Goal: Navigation & Orientation: Go to known website

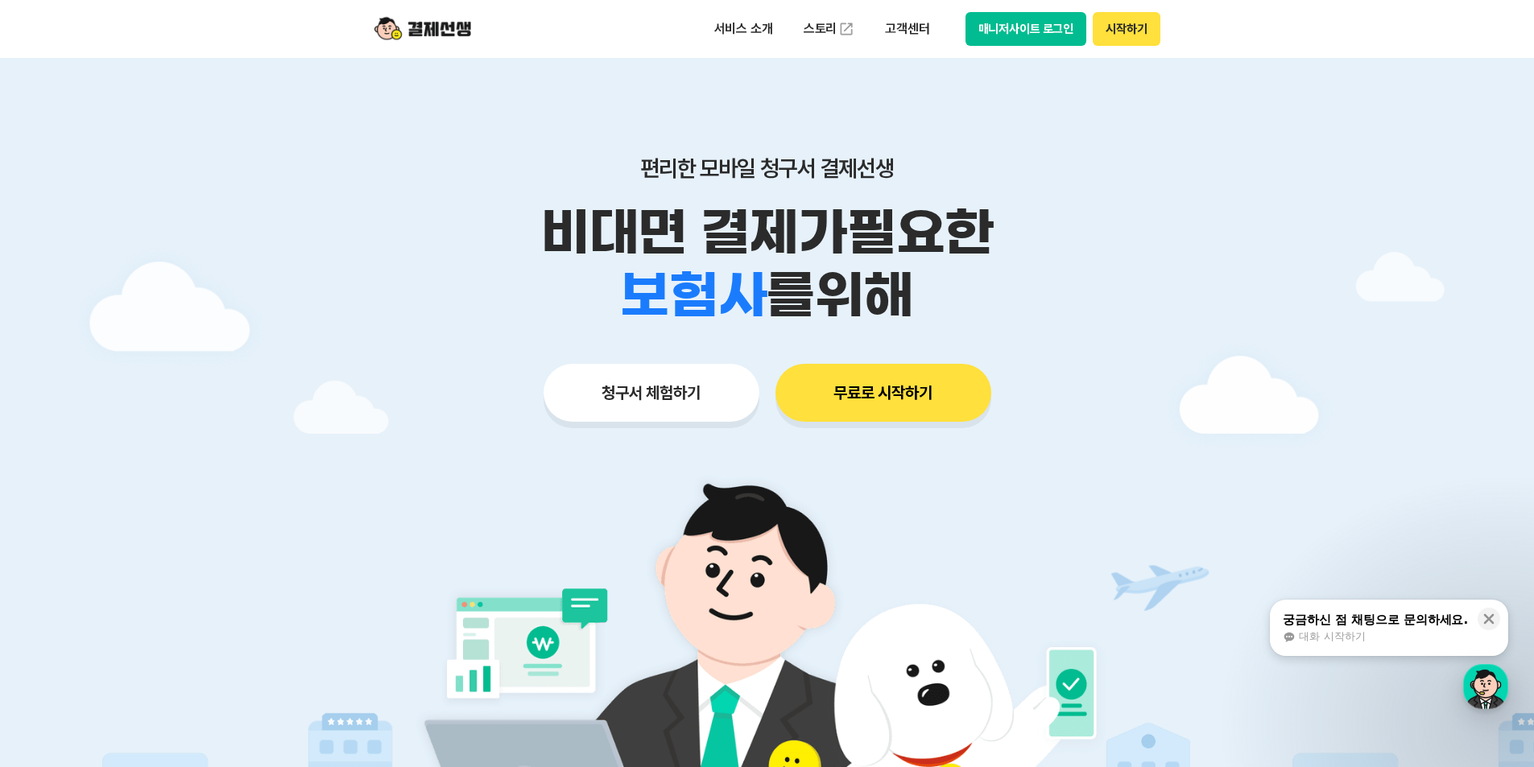
click at [1033, 28] on button "매니저사이트 로그인" at bounding box center [1026, 29] width 122 height 34
click at [1057, 42] on button "매니저사이트 로그인" at bounding box center [1026, 29] width 122 height 34
click at [1034, 35] on button "매니저사이트 로그인" at bounding box center [1026, 29] width 122 height 34
click at [990, 42] on button "매니저사이트 로그인" at bounding box center [1026, 29] width 122 height 34
click at [979, 39] on button "매니저사이트 로그인" at bounding box center [1026, 29] width 122 height 34
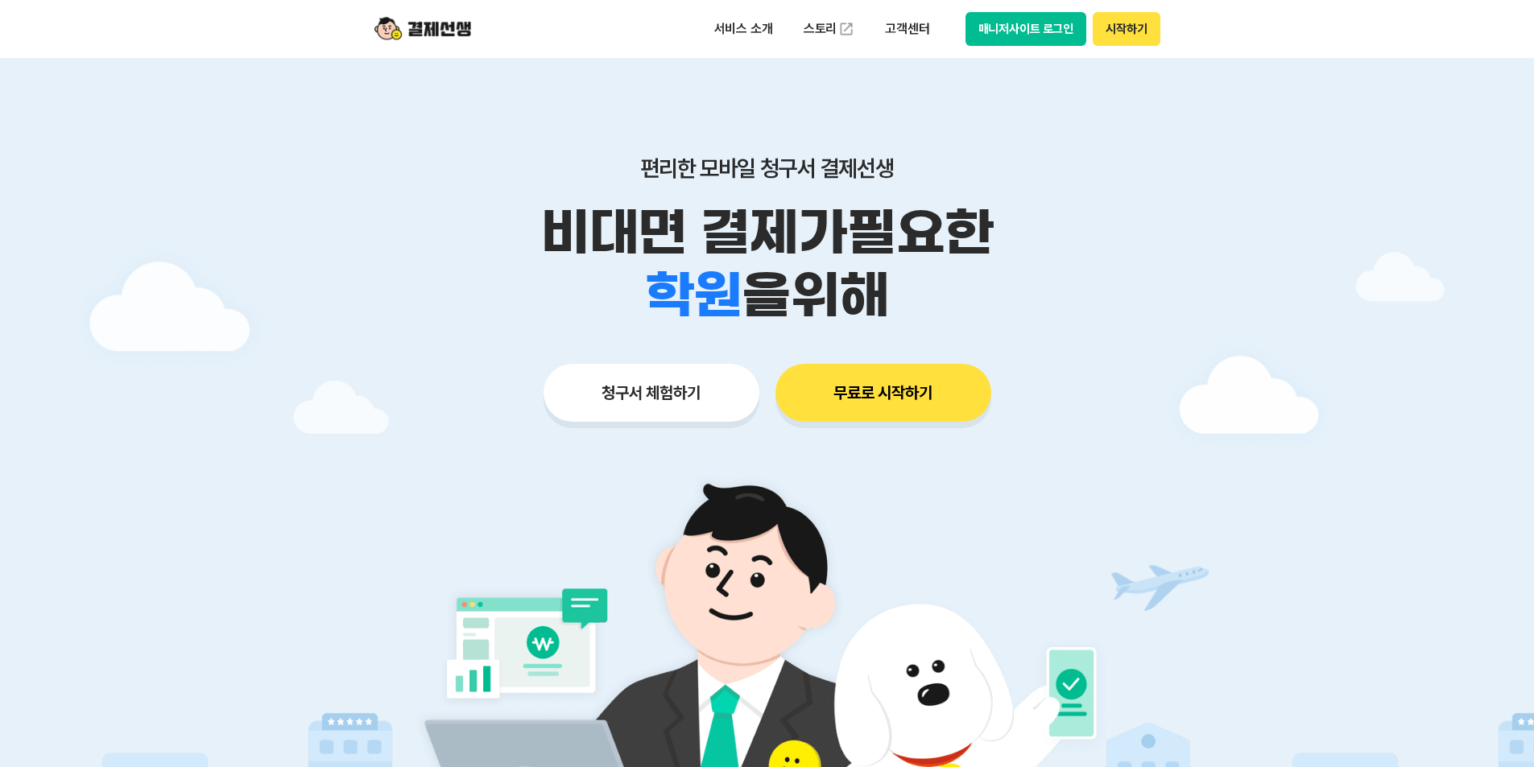
click at [1064, 39] on button "매니저사이트 로그인" at bounding box center [1026, 29] width 122 height 34
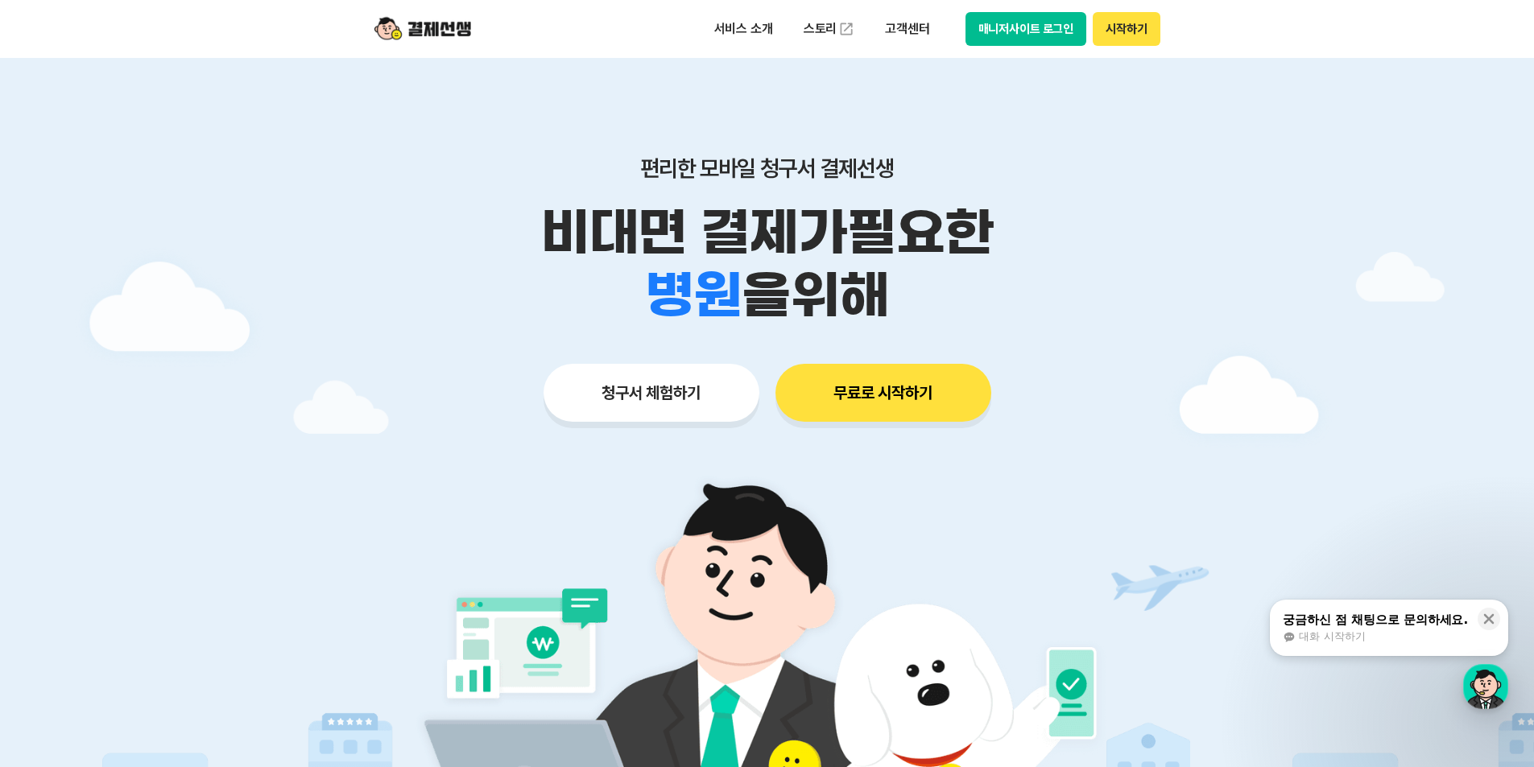
click at [1050, 35] on button "매니저사이트 로그인" at bounding box center [1026, 29] width 122 height 34
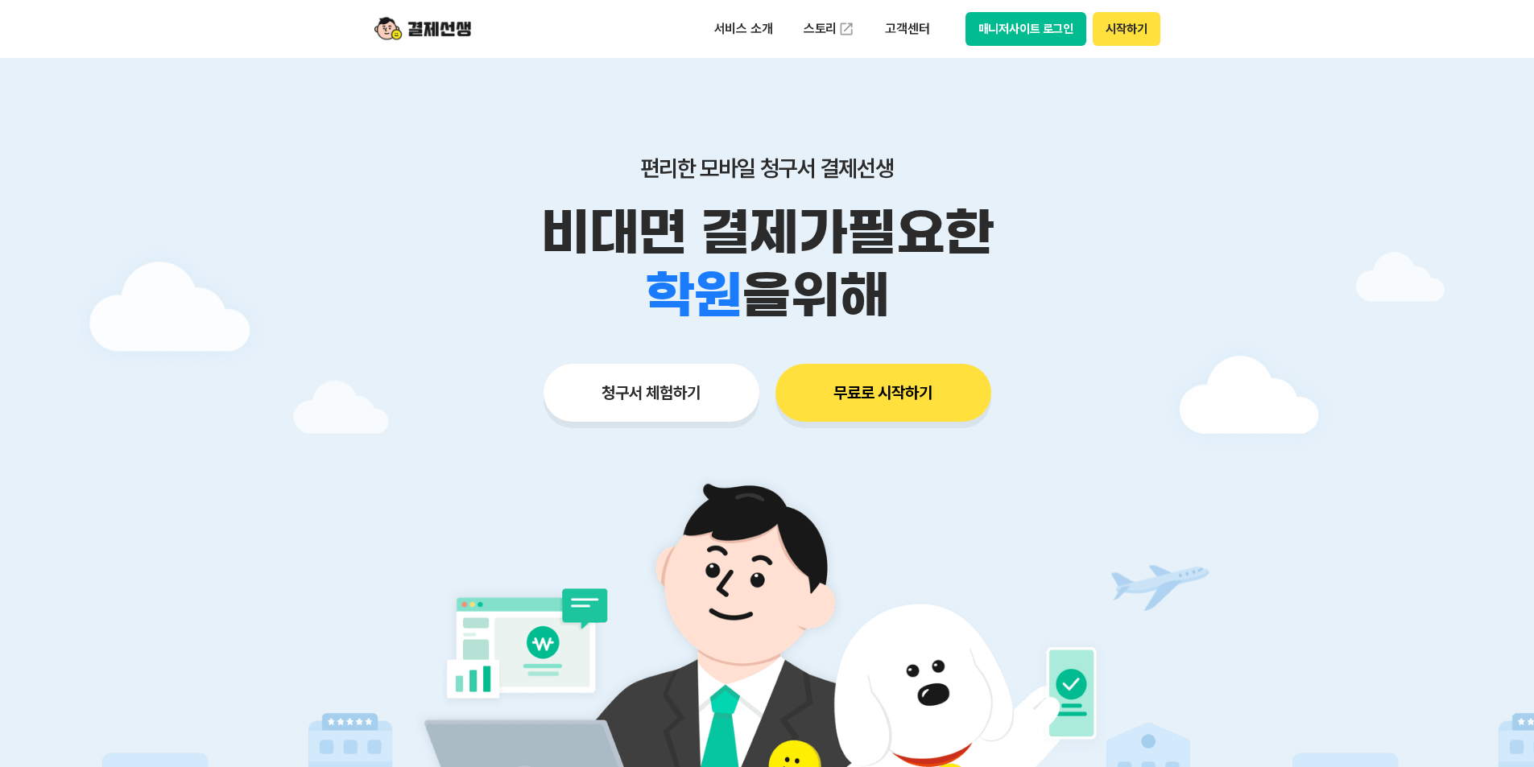
click at [1024, 50] on div "서비스 소개 스토리 고객센터 매니저사이트 로그인 시작하기" at bounding box center [767, 29] width 825 height 58
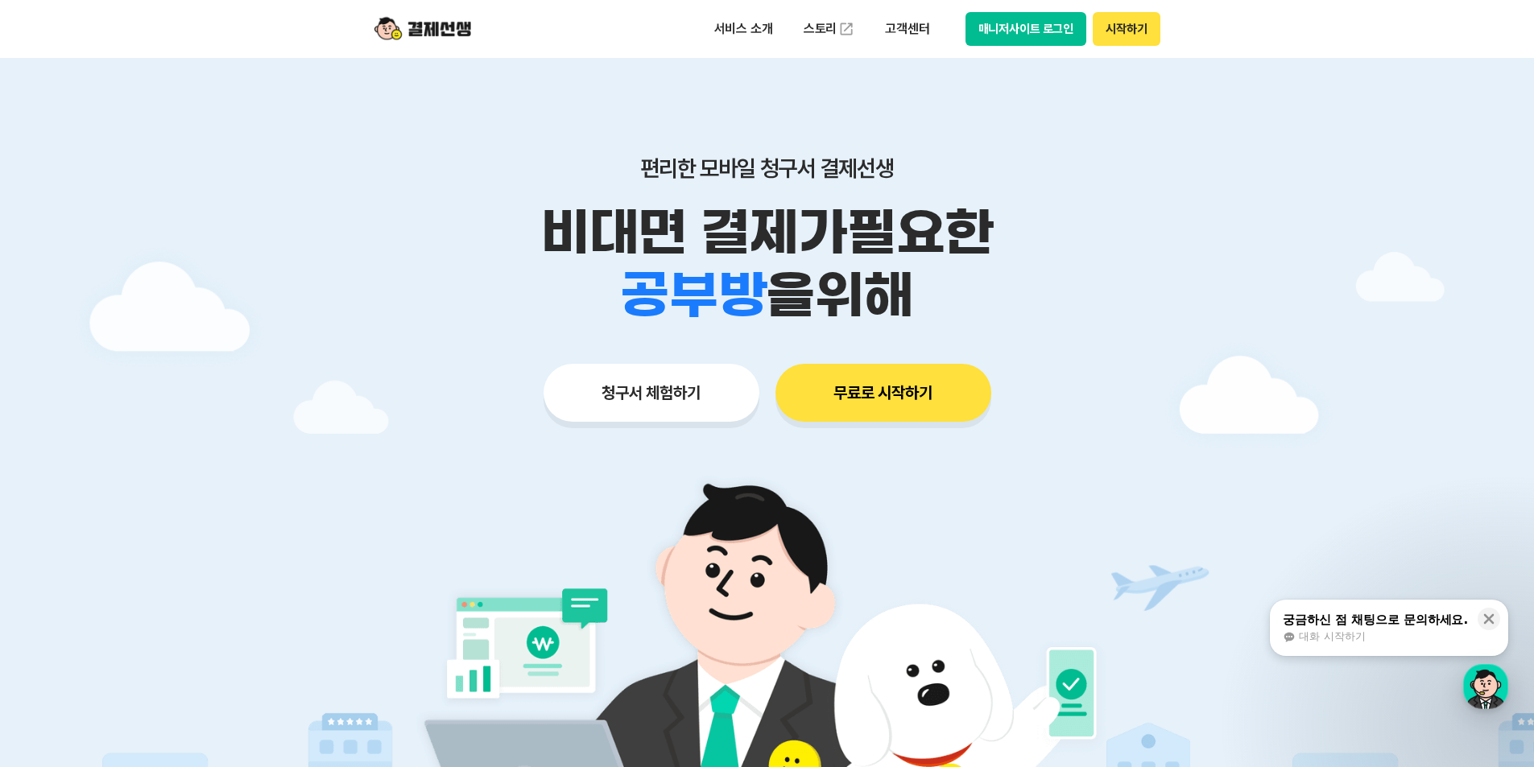
click at [1012, 27] on button "매니저사이트 로그인" at bounding box center [1026, 29] width 122 height 34
click at [1005, 32] on button "매니저사이트 로그인" at bounding box center [1026, 29] width 122 height 34
click at [1071, 38] on button "매니저사이트 로그인" at bounding box center [1026, 29] width 122 height 34
